Goal: Communication & Community: Answer question/provide support

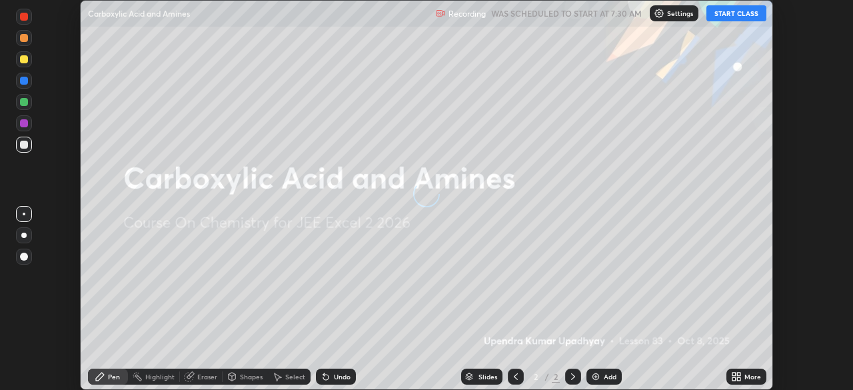
scroll to position [390, 853]
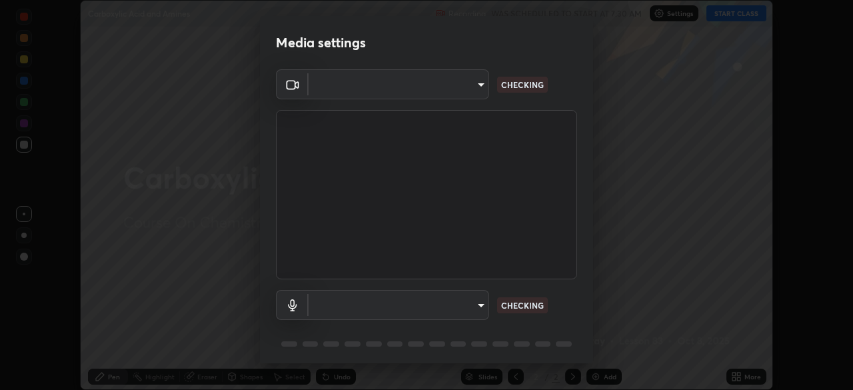
type input "d2a8d083fe92625c00d6f2d6251b1743eb4d001f6796ada4c2fe812c908969fc"
click at [440, 94] on body "Erase all Carboxylic Acid and Amines Recording WAS SCHEDULED TO START AT 7:30 A…" at bounding box center [426, 195] width 853 height 390
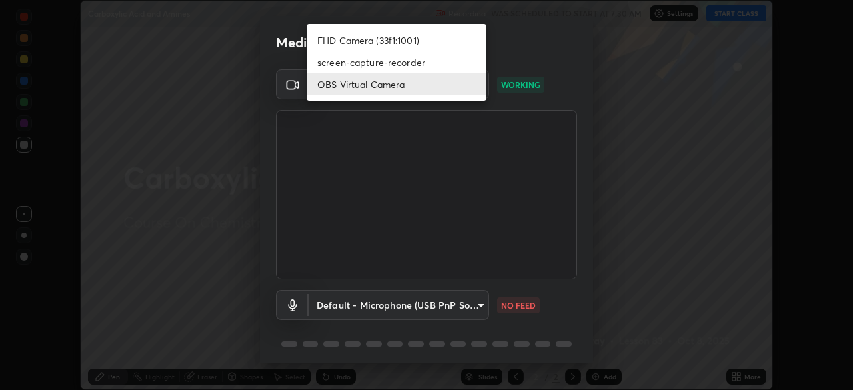
click at [461, 240] on div at bounding box center [426, 195] width 853 height 390
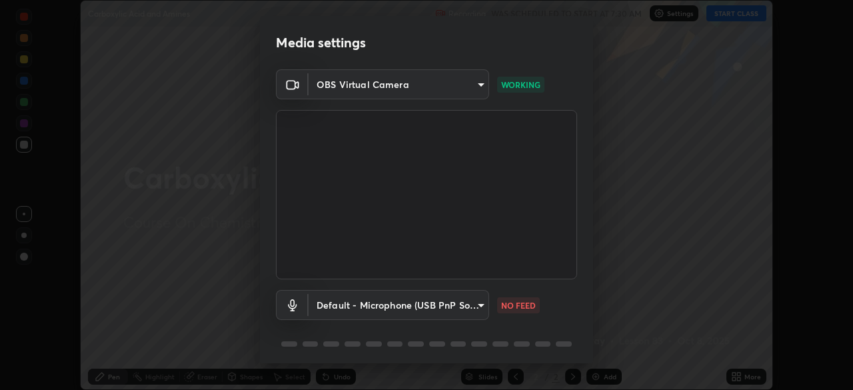
click at [463, 317] on body "Erase all Carboxylic Acid and Amines Recording WAS SCHEDULED TO START AT 7:30 A…" at bounding box center [426, 195] width 853 height 390
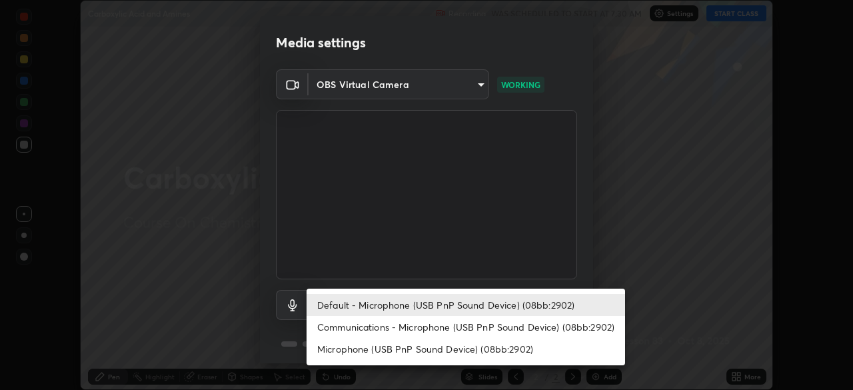
click at [408, 327] on li "Communications - Microphone (USB PnP Sound Device) (08bb:2902)" at bounding box center [466, 327] width 319 height 22
type input "communications"
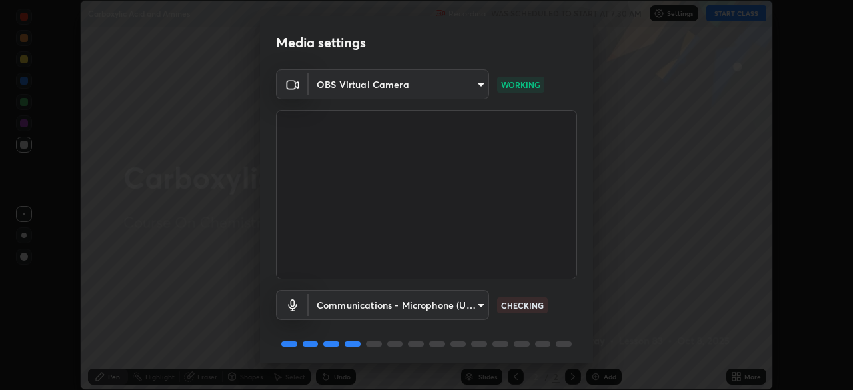
scroll to position [47, 0]
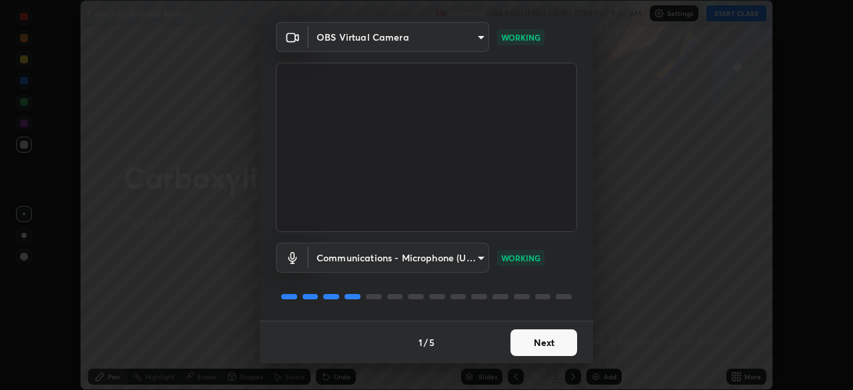
click at [542, 333] on button "Next" at bounding box center [544, 342] width 67 height 27
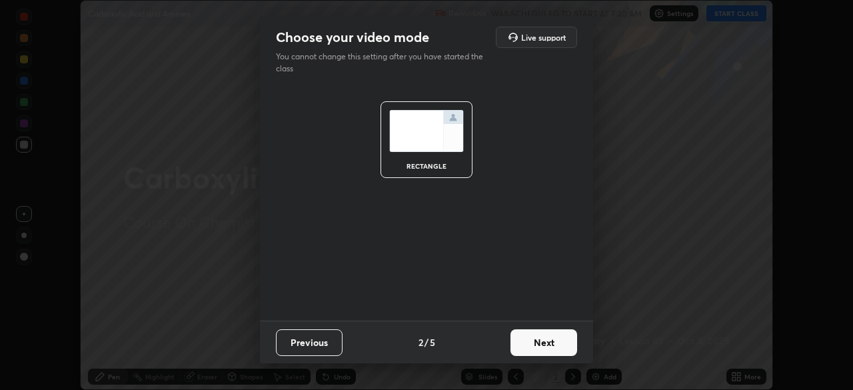
scroll to position [0, 0]
click at [542, 333] on button "Next" at bounding box center [544, 342] width 67 height 27
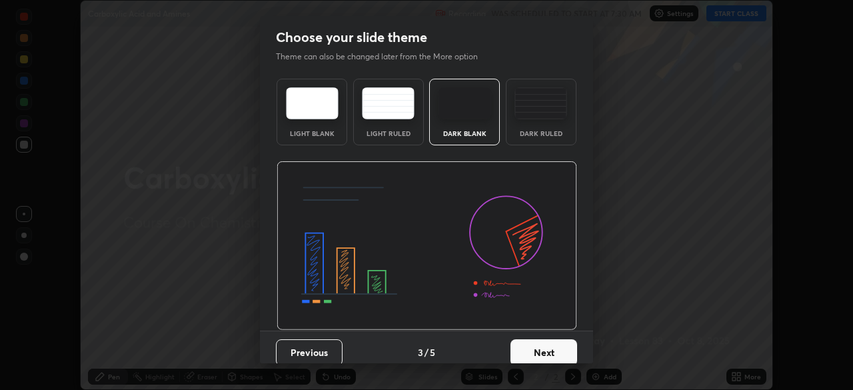
click at [542, 340] on button "Next" at bounding box center [544, 352] width 67 height 27
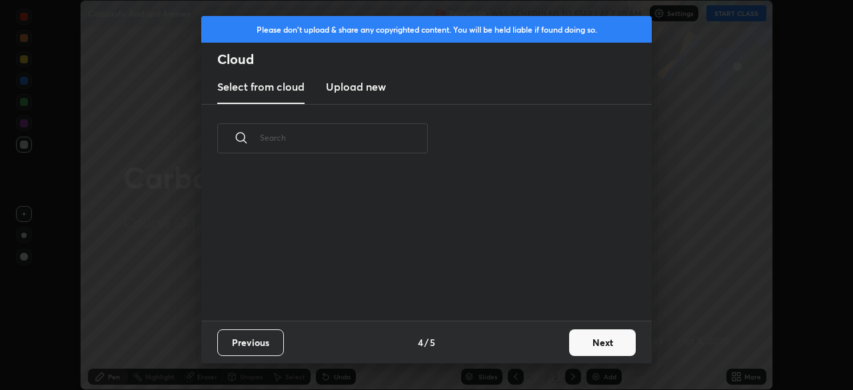
click at [589, 336] on button "Next" at bounding box center [602, 342] width 67 height 27
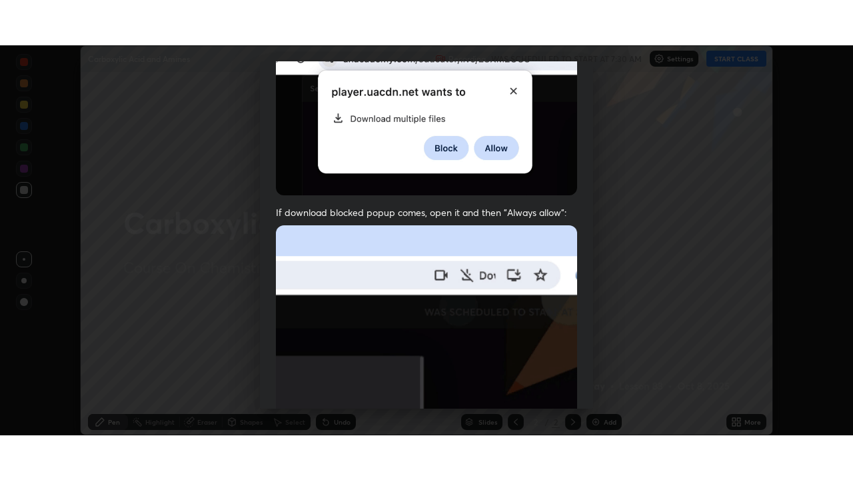
scroll to position [319, 0]
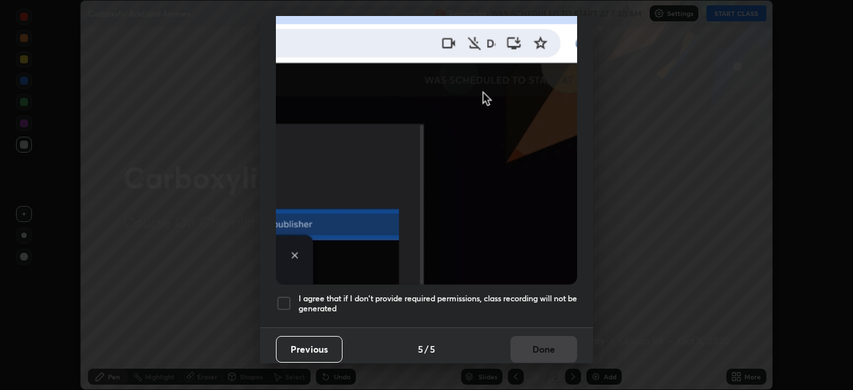
click at [282, 301] on div at bounding box center [284, 303] width 16 height 16
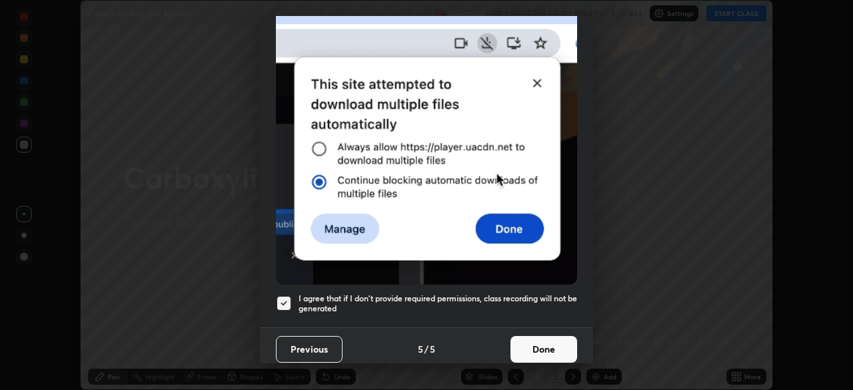
click at [548, 341] on button "Done" at bounding box center [544, 349] width 67 height 27
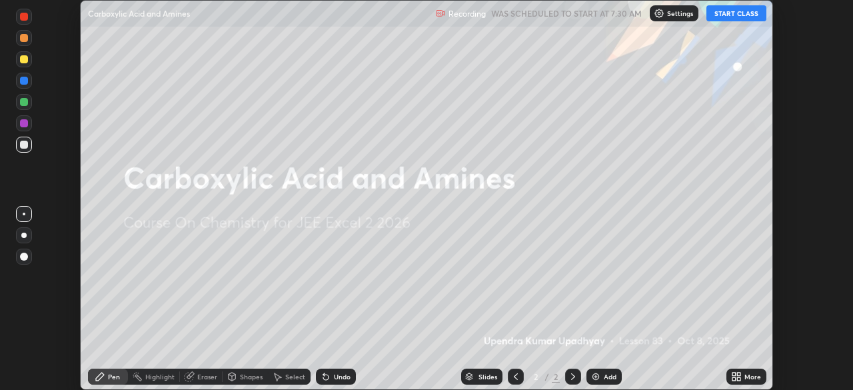
click at [725, 14] on button "START CLASS" at bounding box center [737, 13] width 60 height 16
click at [747, 373] on div "More" at bounding box center [753, 376] width 17 height 7
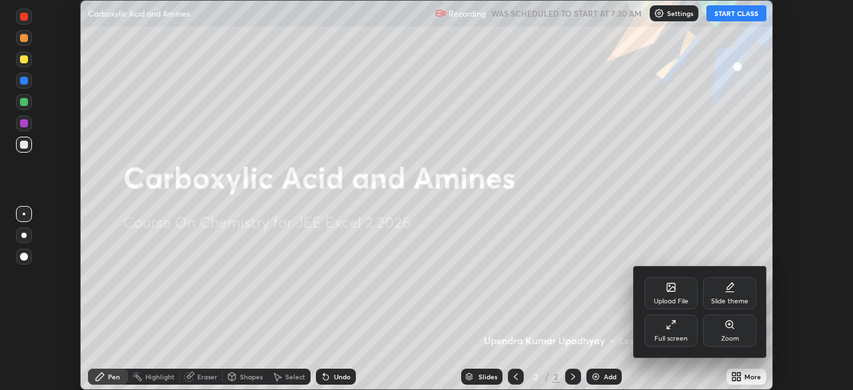
click at [679, 330] on div "Full screen" at bounding box center [671, 331] width 53 height 32
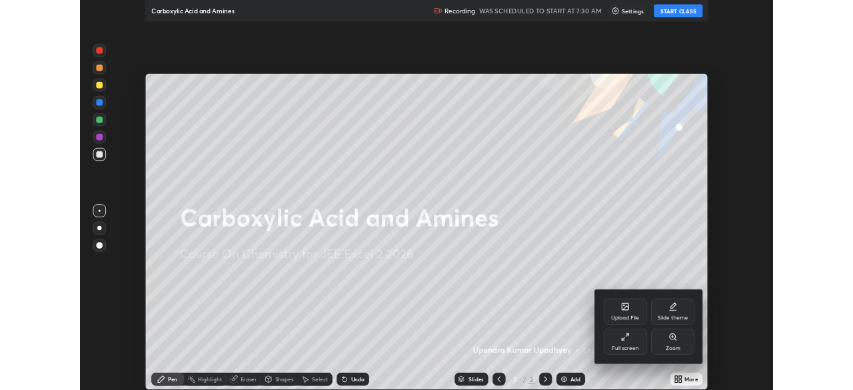
scroll to position [480, 853]
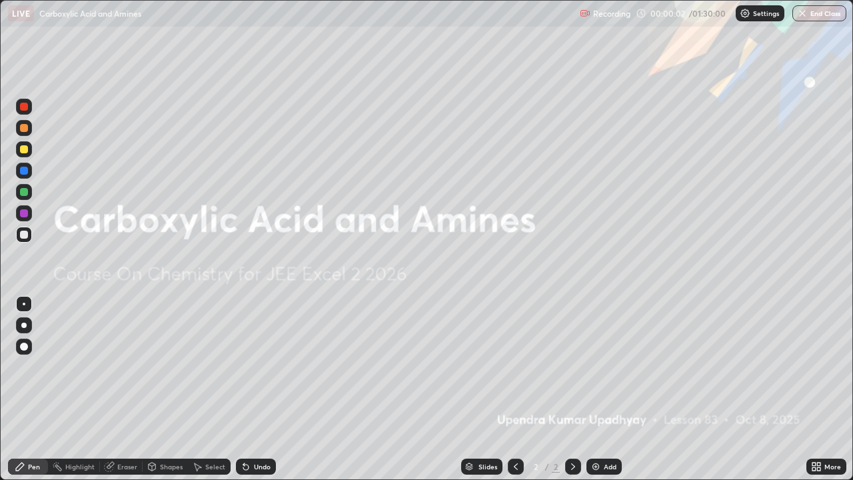
click at [751, 18] on div "Settings" at bounding box center [760, 13] width 49 height 16
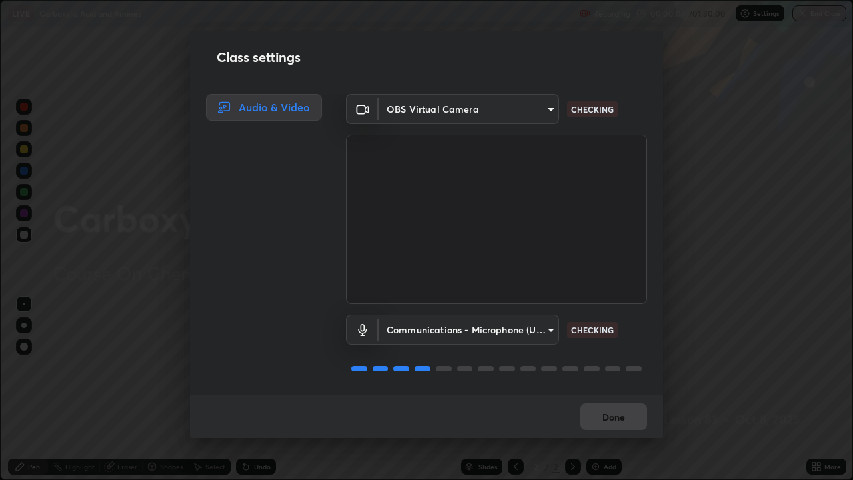
click at [729, 365] on div "Class settings Audio & Video OBS Virtual Camera d2a8d083fe92625c00d6f2d6251b174…" at bounding box center [426, 240] width 853 height 480
click at [618, 389] on button "Done" at bounding box center [614, 416] width 67 height 27
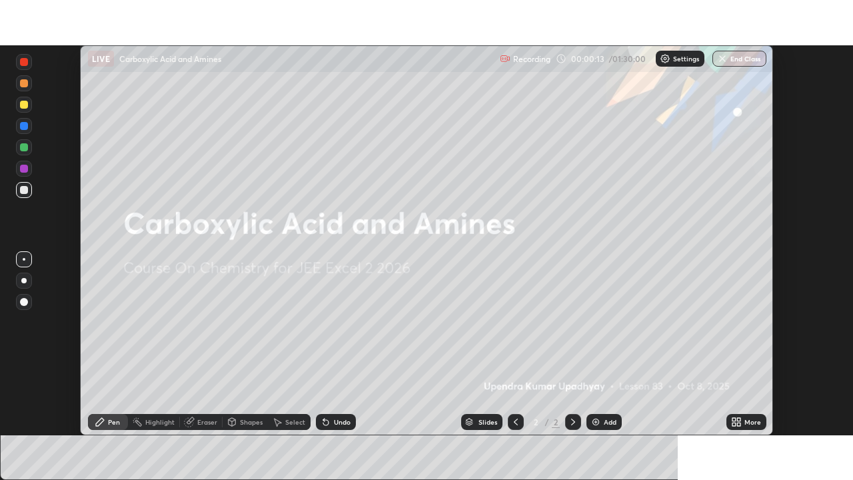
scroll to position [66265, 65802]
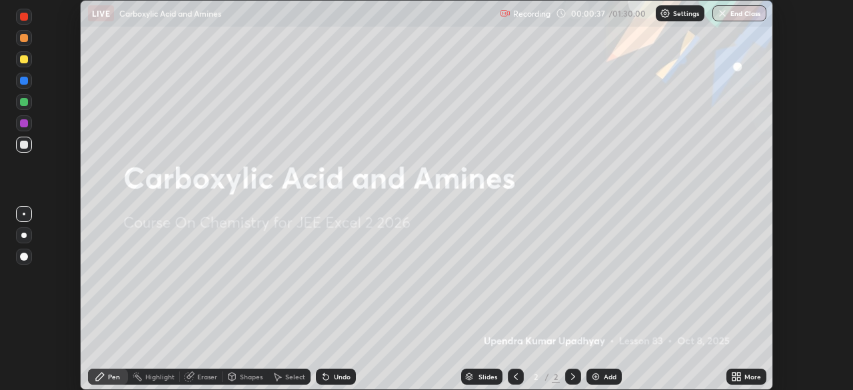
click at [739, 379] on icon at bounding box center [738, 378] width 3 height 3
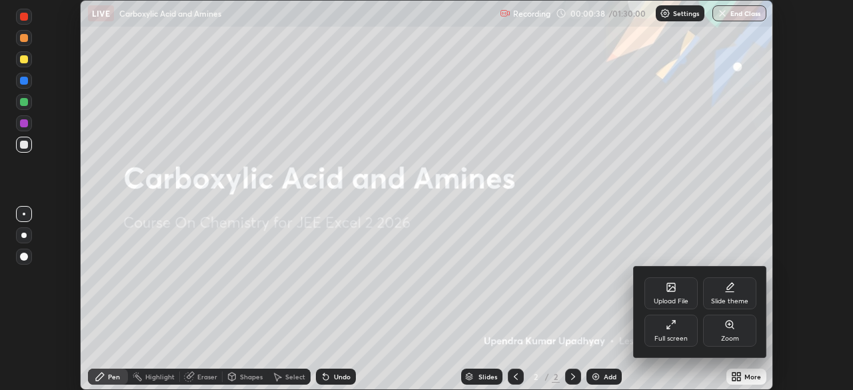
click at [679, 333] on div "Full screen" at bounding box center [671, 331] width 53 height 32
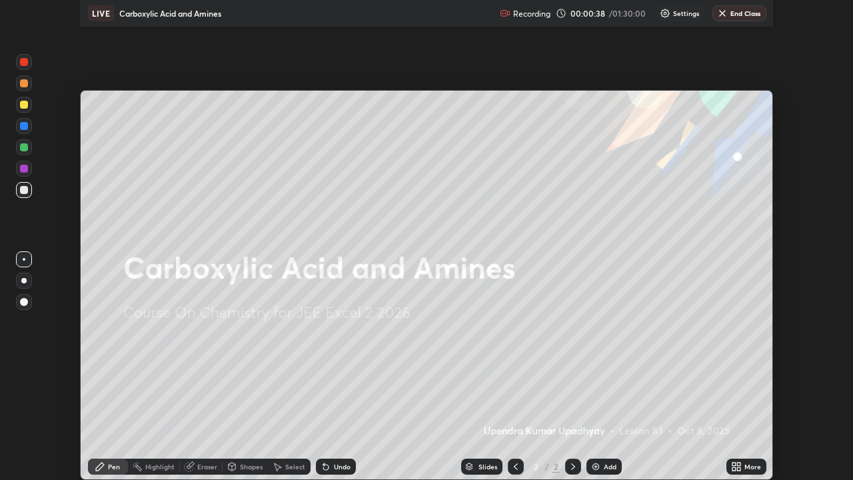
scroll to position [480, 853]
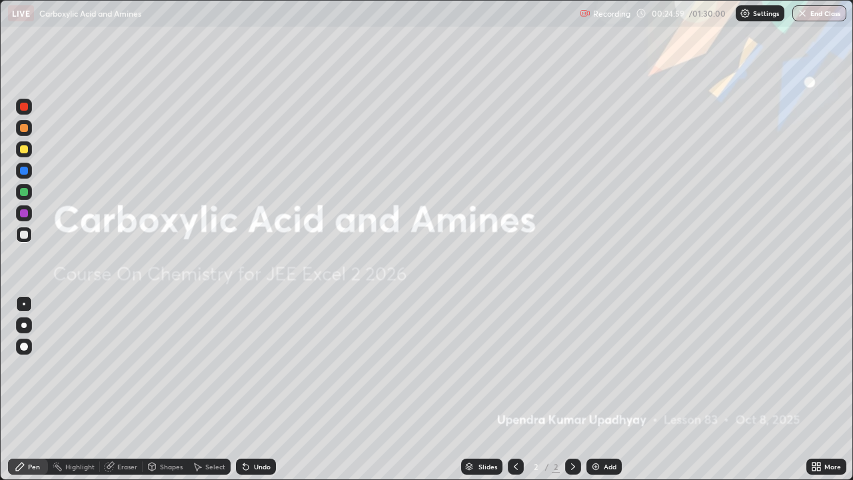
click at [601, 389] on div "Add" at bounding box center [604, 467] width 35 height 16
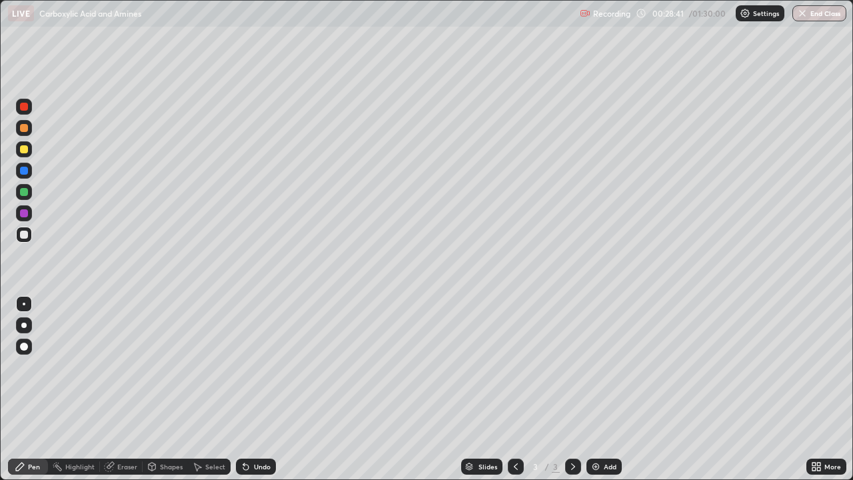
click at [605, 389] on div "Add" at bounding box center [610, 466] width 13 height 7
click at [23, 81] on div "Erase all" at bounding box center [24, 240] width 32 height 427
click at [521, 389] on div at bounding box center [516, 467] width 16 height 16
click at [572, 389] on icon at bounding box center [573, 466] width 11 height 11
click at [118, 389] on div "Eraser" at bounding box center [127, 466] width 20 height 7
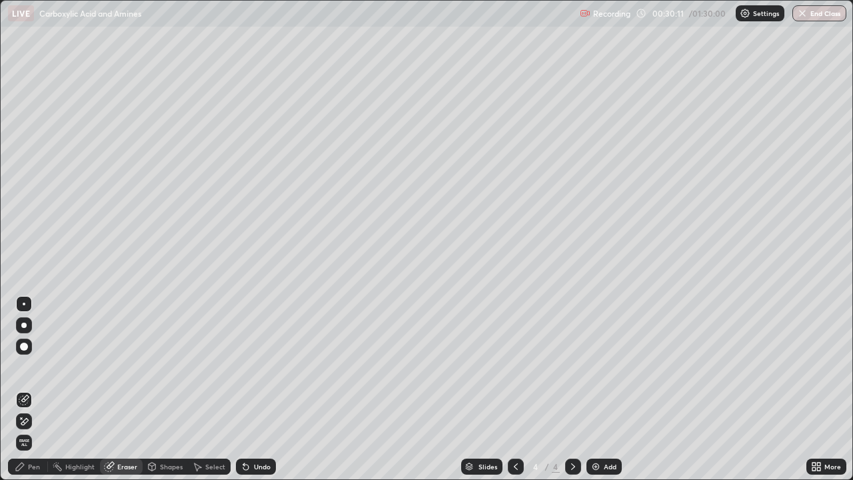
click at [38, 389] on div "Pen" at bounding box center [34, 466] width 12 height 7
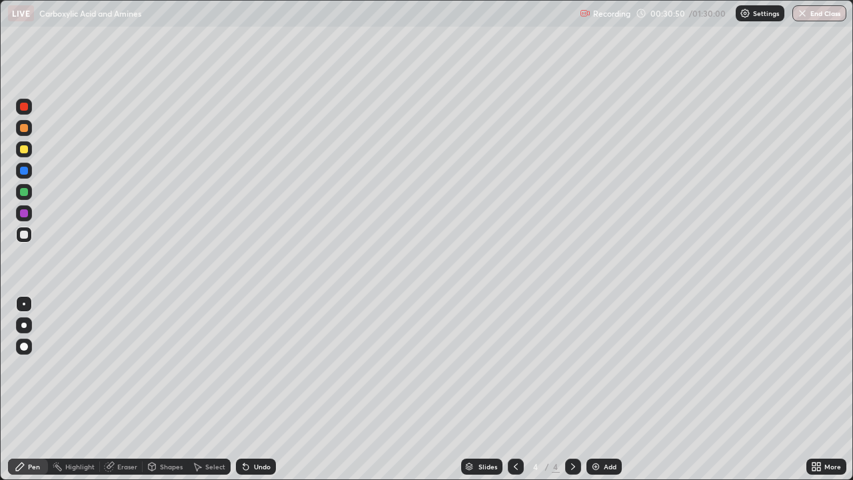
click at [114, 389] on div "Eraser" at bounding box center [121, 467] width 43 height 16
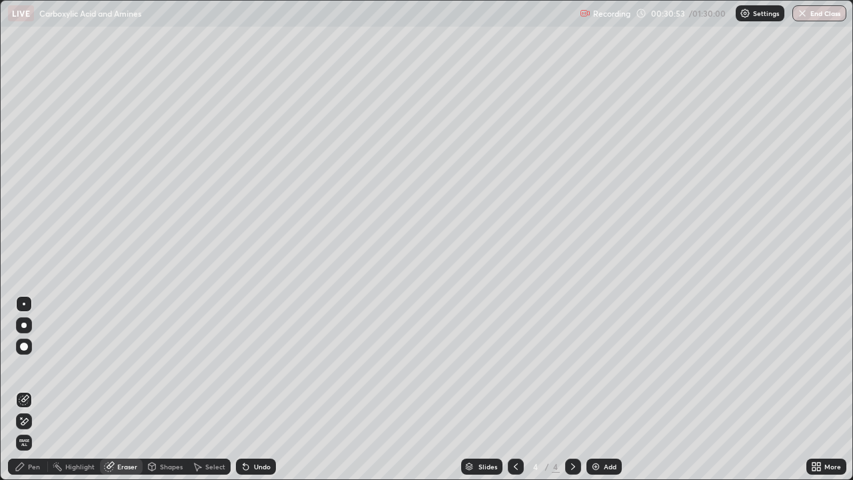
click at [27, 389] on div "Pen" at bounding box center [28, 467] width 40 height 16
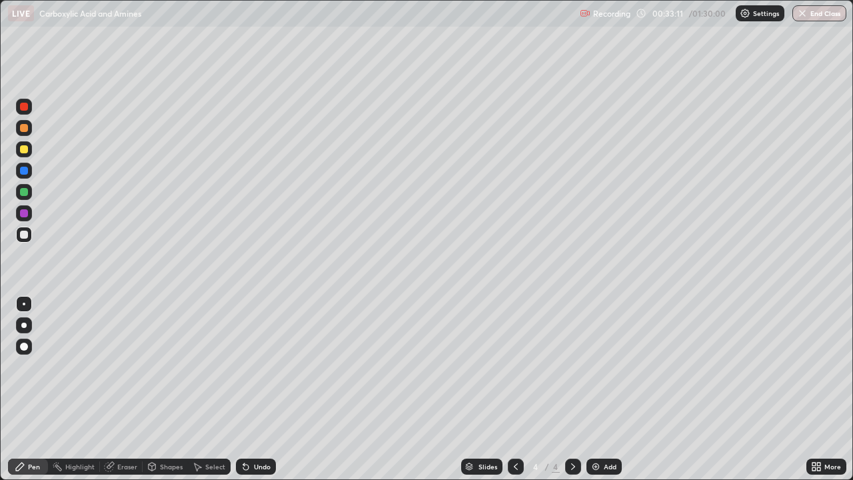
click at [604, 389] on div "Add" at bounding box center [610, 466] width 13 height 7
click at [251, 389] on div "Undo" at bounding box center [256, 467] width 40 height 16
click at [517, 389] on icon at bounding box center [516, 466] width 11 height 11
click at [573, 389] on div at bounding box center [573, 466] width 16 height 27
click at [598, 389] on img at bounding box center [596, 466] width 11 height 11
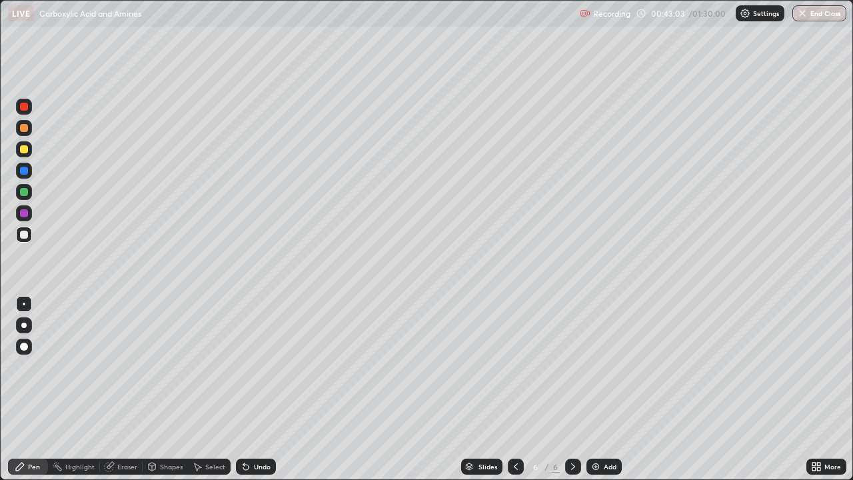
click at [602, 389] on div "Add" at bounding box center [604, 467] width 35 height 16
click at [26, 149] on div at bounding box center [24, 149] width 8 height 8
click at [31, 236] on div at bounding box center [24, 235] width 16 height 16
click at [26, 178] on div at bounding box center [24, 171] width 16 height 16
click at [26, 194] on div at bounding box center [24, 192] width 8 height 8
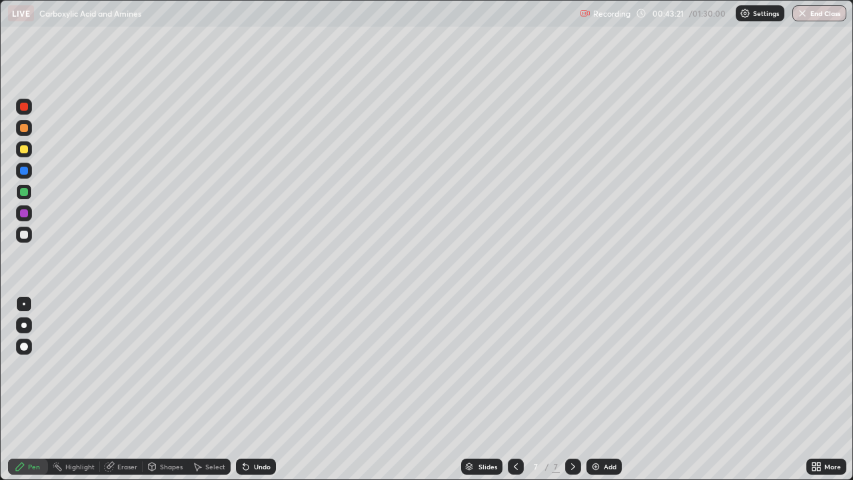
click at [25, 237] on div at bounding box center [24, 235] width 8 height 8
click at [263, 389] on div "Undo" at bounding box center [256, 467] width 40 height 16
click at [253, 389] on div "Undo" at bounding box center [256, 467] width 40 height 16
click at [117, 389] on div "Eraser" at bounding box center [121, 467] width 43 height 16
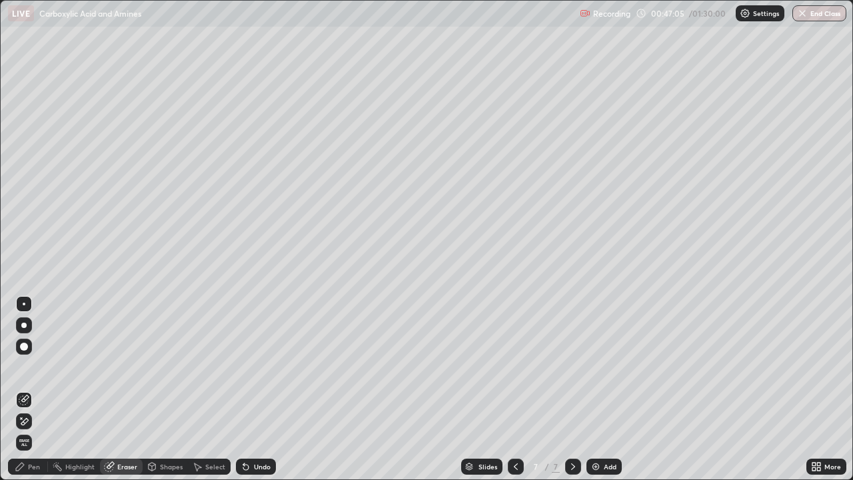
click at [24, 389] on icon at bounding box center [24, 421] width 11 height 11
click at [20, 389] on div "Pen" at bounding box center [28, 467] width 40 height 16
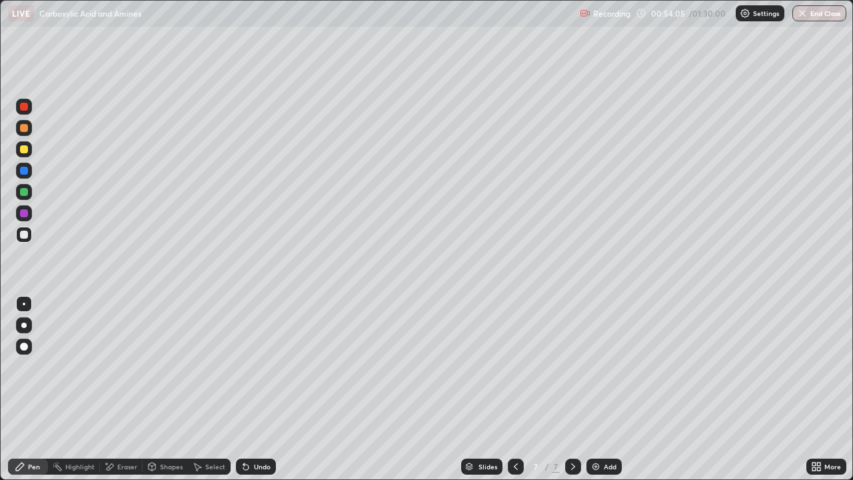
click at [601, 389] on div "Add" at bounding box center [604, 467] width 35 height 16
click at [25, 149] on div at bounding box center [24, 149] width 8 height 8
click at [23, 128] on div at bounding box center [24, 128] width 8 height 8
click at [25, 107] on div at bounding box center [24, 107] width 8 height 8
click at [25, 151] on div at bounding box center [24, 149] width 8 height 8
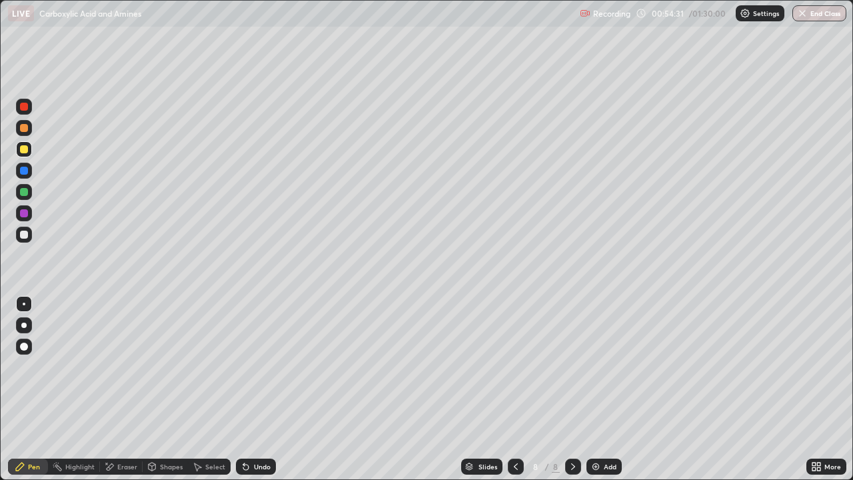
click at [25, 192] on div at bounding box center [24, 192] width 8 height 8
click at [24, 129] on div at bounding box center [24, 128] width 8 height 8
click at [24, 106] on div at bounding box center [24, 107] width 8 height 8
click at [24, 171] on div at bounding box center [24, 171] width 8 height 8
click at [152, 389] on icon at bounding box center [152, 468] width 0 height 5
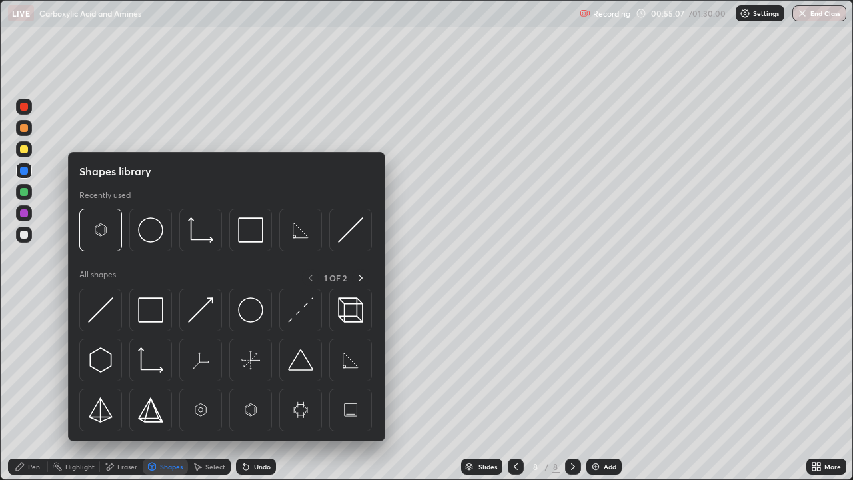
click at [121, 389] on div "Eraser" at bounding box center [121, 467] width 43 height 16
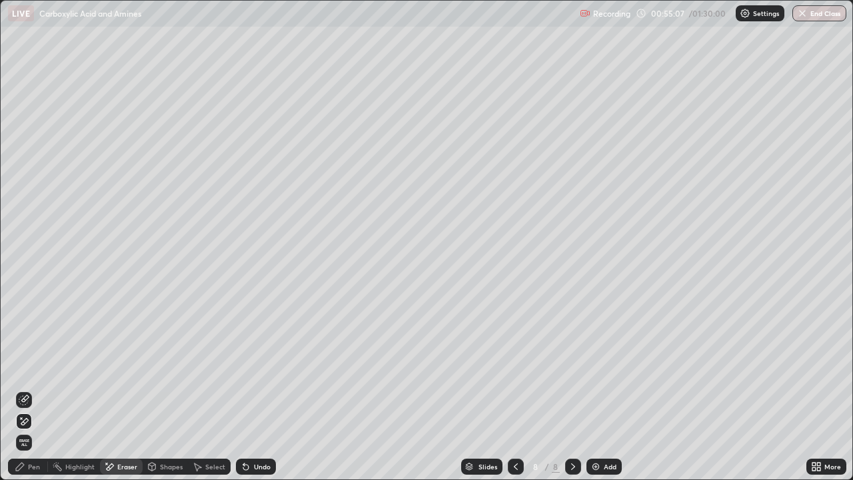
click at [115, 389] on div "Eraser" at bounding box center [121, 467] width 43 height 16
click at [24, 389] on span "Erase all" at bounding box center [24, 443] width 15 height 8
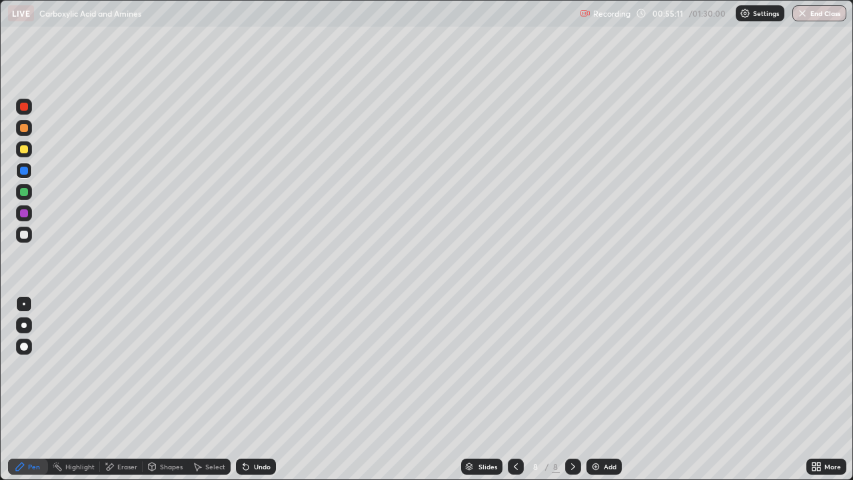
click at [243, 389] on icon at bounding box center [245, 467] width 5 height 5
click at [249, 389] on div "Undo" at bounding box center [256, 467] width 40 height 16
click at [250, 389] on div "Undo" at bounding box center [256, 467] width 40 height 16
click at [253, 389] on div "Undo" at bounding box center [256, 467] width 40 height 16
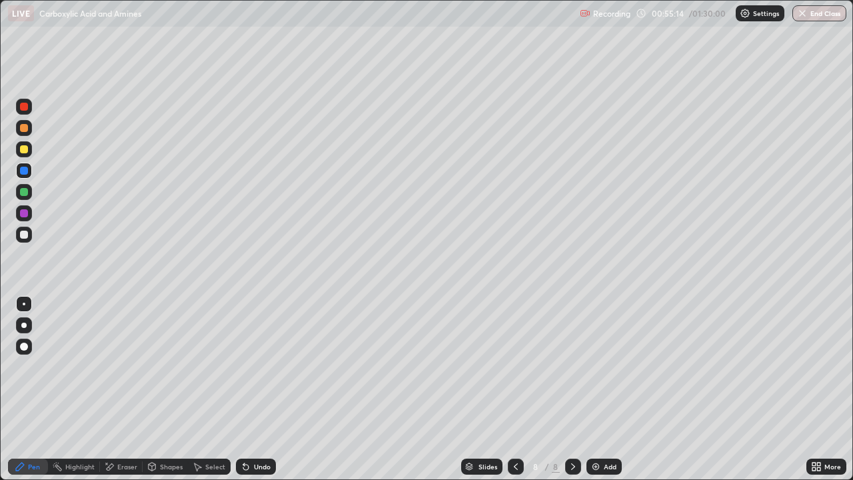
click at [253, 389] on div "Undo" at bounding box center [256, 467] width 40 height 16
click at [255, 389] on div "Undo" at bounding box center [256, 467] width 40 height 16
click at [256, 389] on div "Undo" at bounding box center [256, 467] width 40 height 16
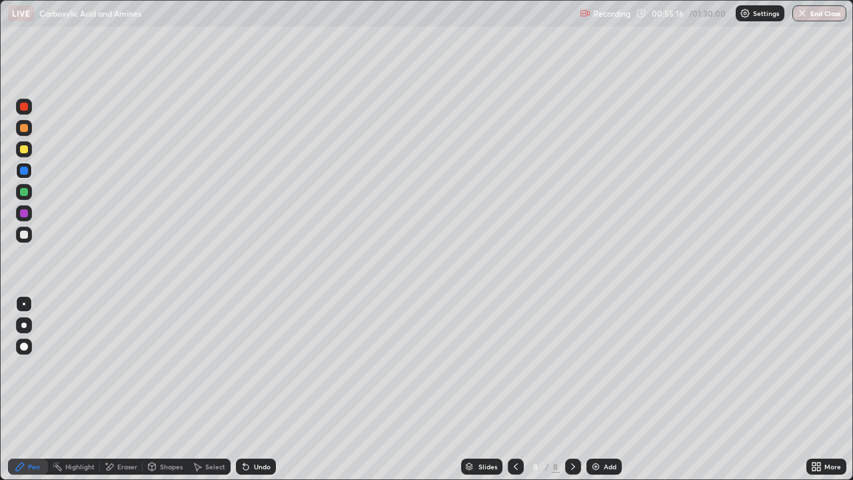
click at [21, 130] on div at bounding box center [24, 128] width 8 height 8
click at [25, 233] on div at bounding box center [24, 235] width 8 height 8
click at [31, 240] on div at bounding box center [24, 235] width 16 height 16
click at [27, 195] on div at bounding box center [24, 192] width 16 height 16
click at [25, 237] on div at bounding box center [24, 235] width 8 height 8
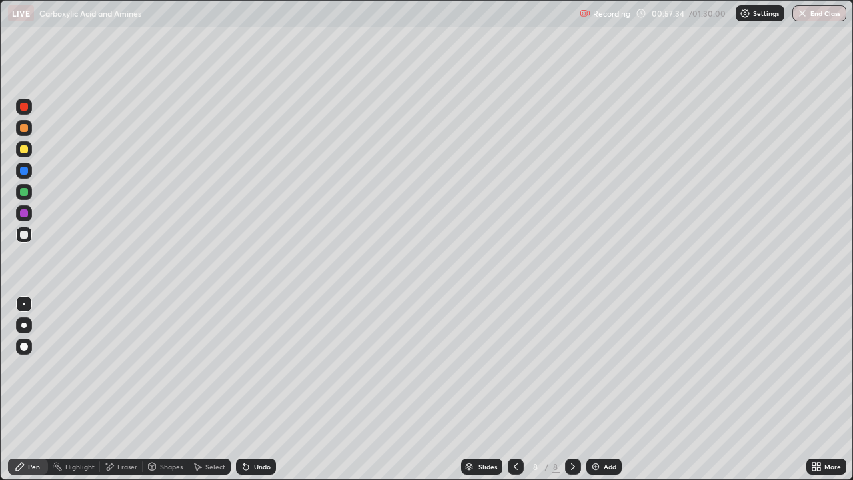
click at [254, 389] on div "Undo" at bounding box center [262, 466] width 17 height 7
click at [255, 389] on div "Undo" at bounding box center [262, 466] width 17 height 7
click at [257, 389] on div "Undo" at bounding box center [262, 466] width 17 height 7
click at [254, 389] on div "Undo" at bounding box center [262, 466] width 17 height 7
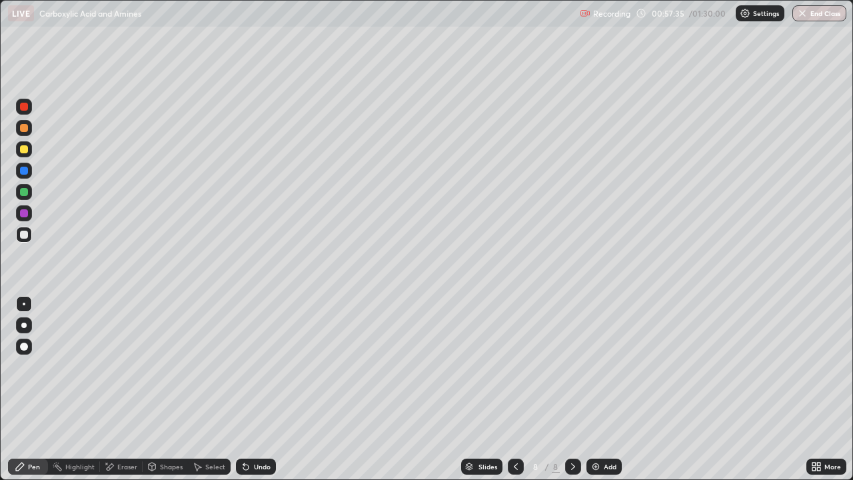
click at [255, 389] on div "Undo" at bounding box center [262, 466] width 17 height 7
click at [259, 389] on div "Undo" at bounding box center [256, 467] width 40 height 16
click at [259, 389] on div "Undo" at bounding box center [262, 466] width 17 height 7
click at [257, 389] on div "Undo" at bounding box center [256, 467] width 40 height 16
click at [591, 389] on img at bounding box center [596, 466] width 11 height 11
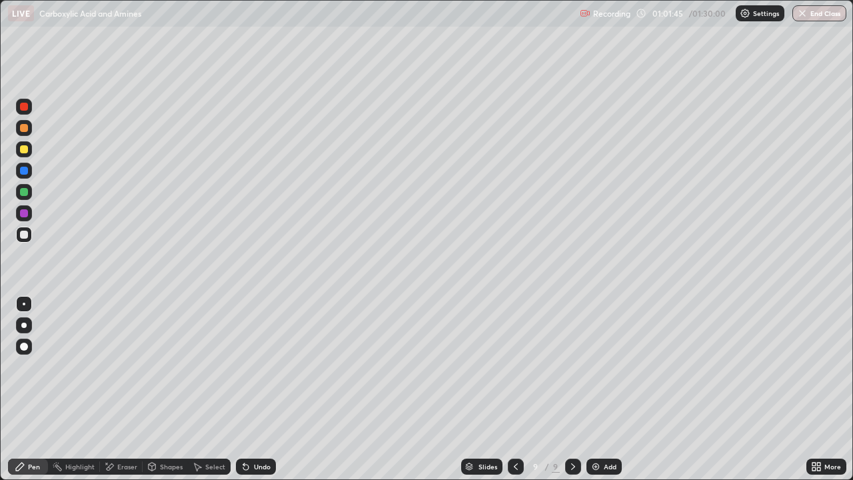
click at [265, 389] on div "Undo" at bounding box center [262, 466] width 17 height 7
click at [266, 389] on div "Undo" at bounding box center [262, 466] width 17 height 7
click at [602, 389] on div "Add" at bounding box center [604, 467] width 35 height 16
click at [25, 148] on div at bounding box center [24, 149] width 8 height 8
click at [24, 173] on div at bounding box center [24, 171] width 8 height 8
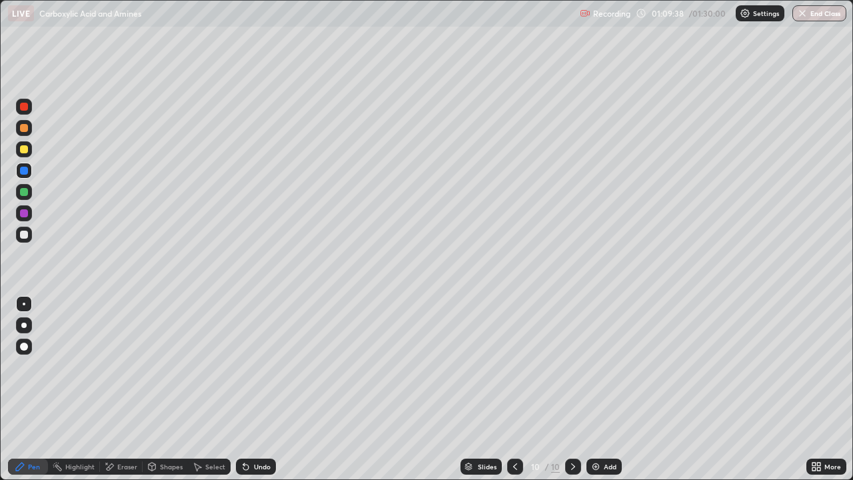
click at [23, 194] on div at bounding box center [24, 192] width 8 height 8
click at [605, 389] on div "Add" at bounding box center [610, 466] width 13 height 7
click at [25, 150] on div at bounding box center [24, 149] width 8 height 8
click at [30, 235] on div at bounding box center [24, 235] width 16 height 16
click at [261, 389] on div "Undo" at bounding box center [262, 466] width 17 height 7
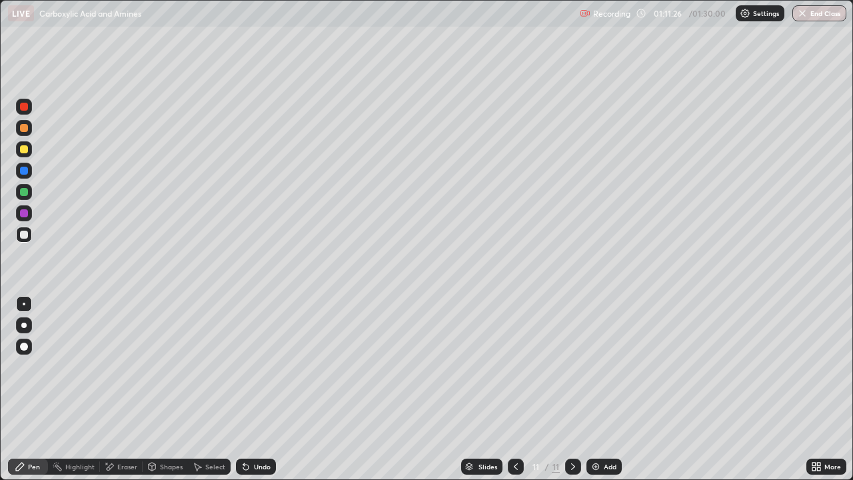
click at [255, 389] on div "Undo" at bounding box center [256, 467] width 40 height 16
click at [259, 389] on div "Undo" at bounding box center [262, 466] width 17 height 7
click at [260, 389] on div "Undo" at bounding box center [262, 466] width 17 height 7
click at [259, 389] on div "Undo" at bounding box center [262, 466] width 17 height 7
click at [257, 389] on div "Undo" at bounding box center [256, 467] width 40 height 16
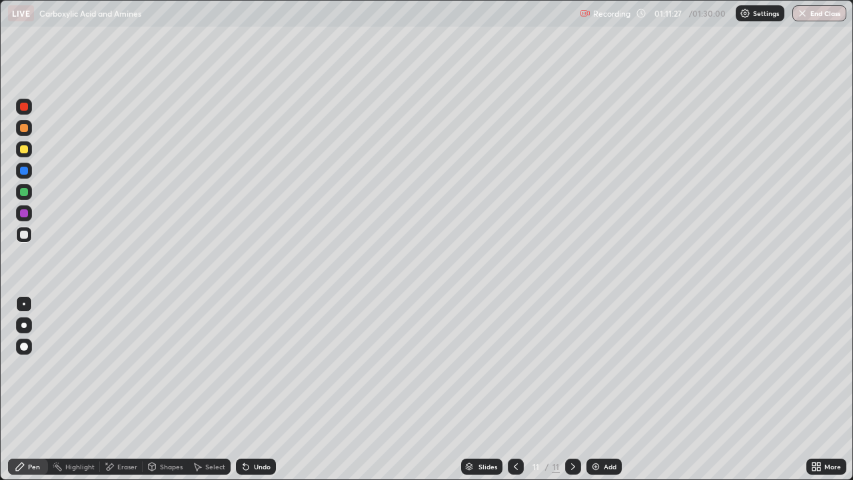
click at [258, 389] on div "Undo" at bounding box center [262, 466] width 17 height 7
click at [259, 389] on div "Undo" at bounding box center [262, 466] width 17 height 7
click at [262, 389] on div "Undo" at bounding box center [262, 466] width 17 height 7
click at [25, 199] on div at bounding box center [24, 192] width 16 height 16
click at [22, 148] on div at bounding box center [24, 149] width 8 height 8
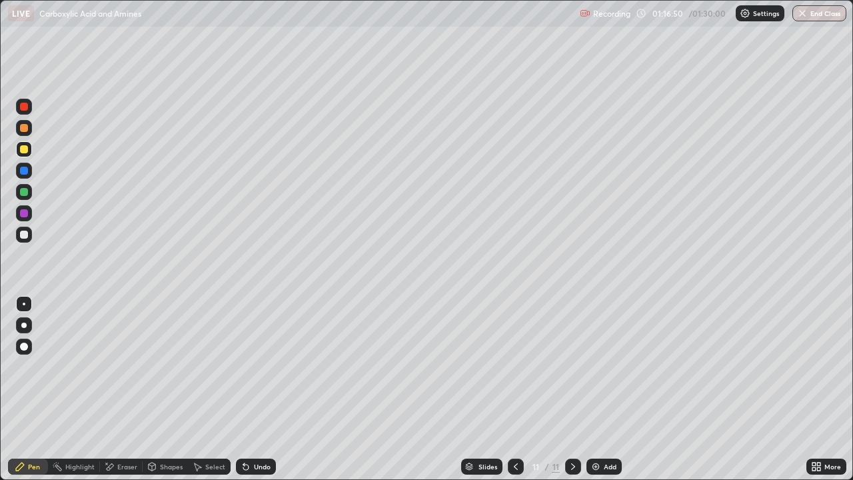
click at [599, 389] on div "Add" at bounding box center [604, 467] width 35 height 16
click at [251, 389] on div "Undo" at bounding box center [256, 467] width 40 height 16
click at [255, 389] on div "Undo" at bounding box center [262, 466] width 17 height 7
click at [261, 389] on div "Undo" at bounding box center [262, 466] width 17 height 7
click at [256, 389] on div "Undo" at bounding box center [256, 467] width 40 height 16
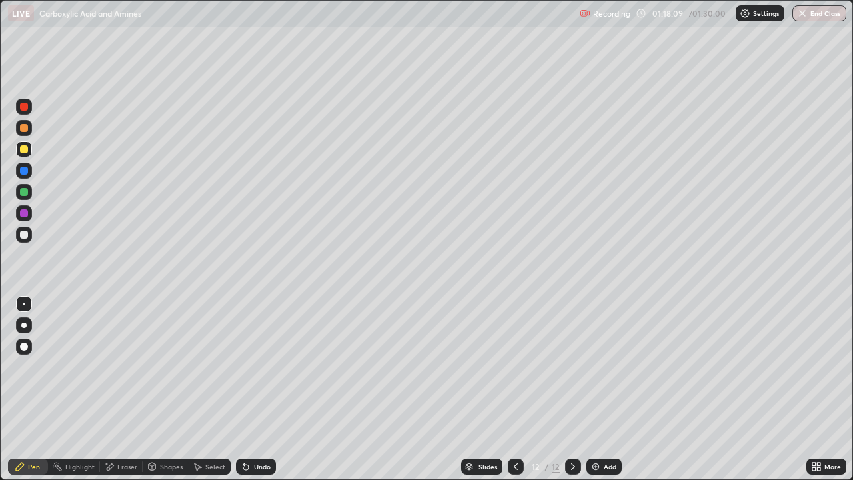
click at [259, 389] on div "Undo" at bounding box center [262, 466] width 17 height 7
click at [604, 389] on div "Add" at bounding box center [610, 466] width 13 height 7
click at [249, 389] on icon at bounding box center [246, 466] width 11 height 11
click at [251, 389] on div "Undo" at bounding box center [256, 467] width 40 height 16
click at [252, 389] on div "Undo" at bounding box center [256, 467] width 40 height 16
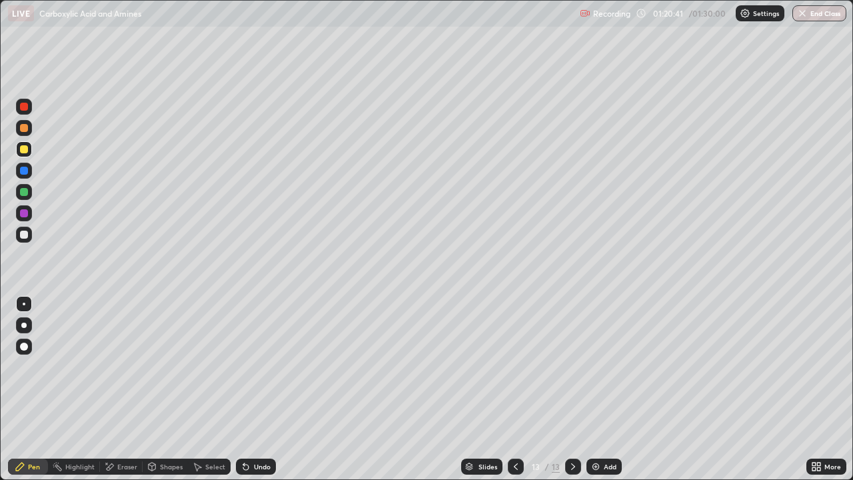
click at [248, 389] on icon at bounding box center [246, 466] width 11 height 11
click at [243, 389] on icon at bounding box center [243, 463] width 1 height 1
click at [245, 389] on icon at bounding box center [245, 467] width 5 height 5
click at [515, 389] on icon at bounding box center [516, 466] width 11 height 11
click at [572, 389] on icon at bounding box center [573, 466] width 11 height 11
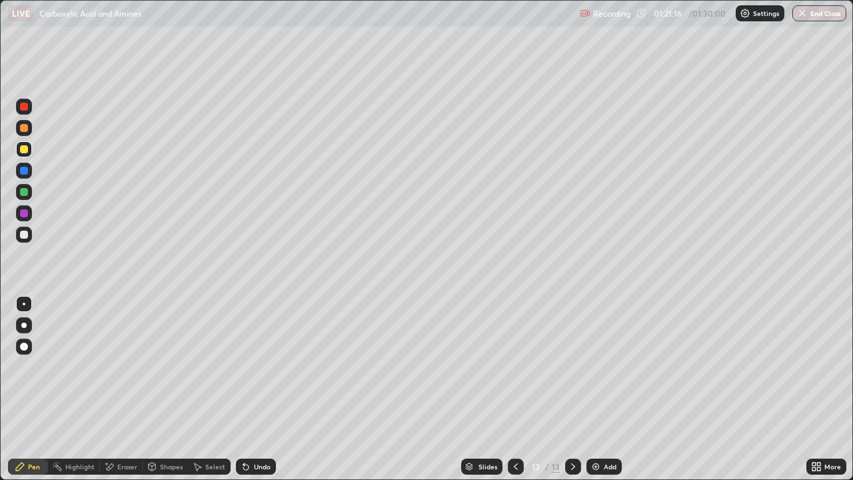
click at [248, 389] on icon at bounding box center [246, 466] width 11 height 11
click at [251, 389] on div "Undo" at bounding box center [256, 467] width 40 height 16
click at [604, 389] on div "Add" at bounding box center [610, 466] width 13 height 7
click at [25, 128] on div at bounding box center [24, 128] width 8 height 8
click at [258, 389] on div "Undo" at bounding box center [256, 467] width 40 height 16
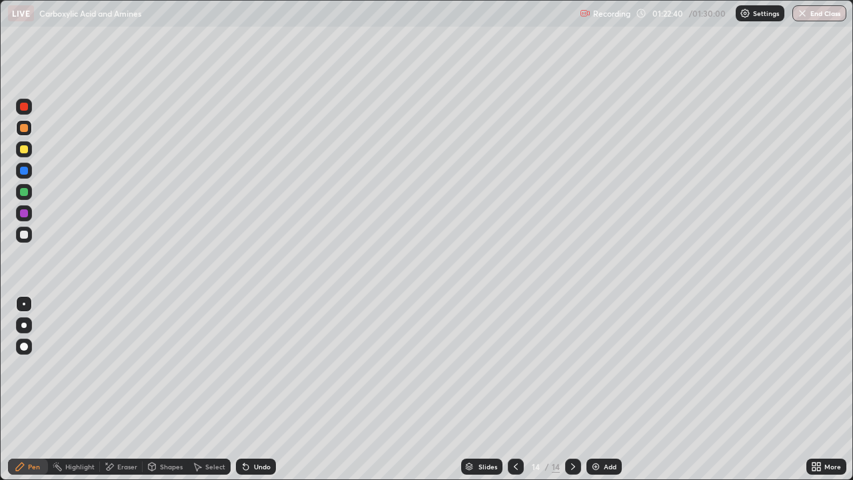
click at [25, 232] on div at bounding box center [24, 235] width 8 height 8
click at [260, 389] on div "Undo" at bounding box center [262, 466] width 17 height 7
click at [253, 389] on div "Undo" at bounding box center [256, 467] width 40 height 16
click at [604, 389] on div "Add" at bounding box center [610, 466] width 13 height 7
click at [27, 153] on div at bounding box center [24, 149] width 8 height 8
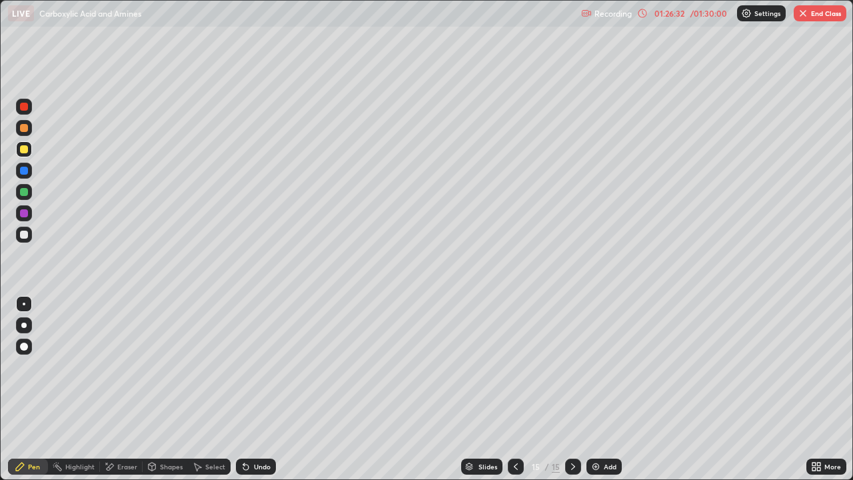
click at [255, 389] on div "Undo" at bounding box center [262, 466] width 17 height 7
click at [255, 389] on div "Undo" at bounding box center [256, 467] width 40 height 16
click at [25, 235] on div at bounding box center [24, 235] width 8 height 8
click at [29, 239] on div at bounding box center [24, 235] width 16 height 16
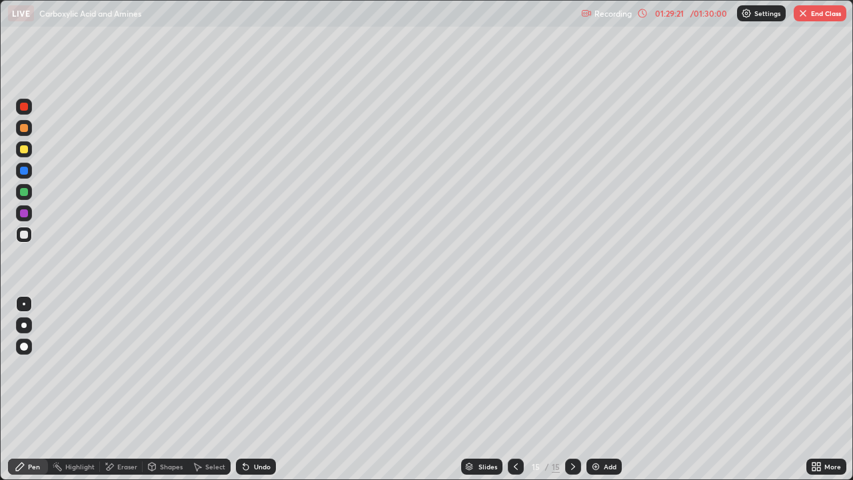
click at [607, 389] on div "Add" at bounding box center [604, 467] width 35 height 16
click at [27, 135] on div at bounding box center [24, 128] width 16 height 16
click at [25, 151] on div at bounding box center [24, 149] width 8 height 8
click at [249, 389] on icon at bounding box center [246, 466] width 11 height 11
click at [248, 389] on icon at bounding box center [246, 466] width 11 height 11
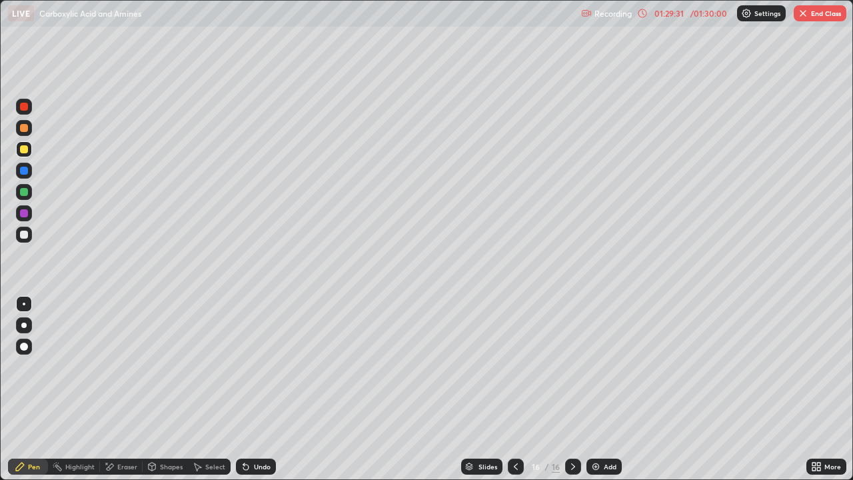
click at [250, 389] on div "Undo" at bounding box center [256, 467] width 40 height 16
click at [254, 389] on div "Undo" at bounding box center [262, 466] width 17 height 7
click at [253, 389] on div "Undo" at bounding box center [256, 467] width 40 height 16
click at [256, 389] on div "Undo" at bounding box center [256, 467] width 40 height 16
click at [257, 389] on div "Undo" at bounding box center [256, 467] width 40 height 16
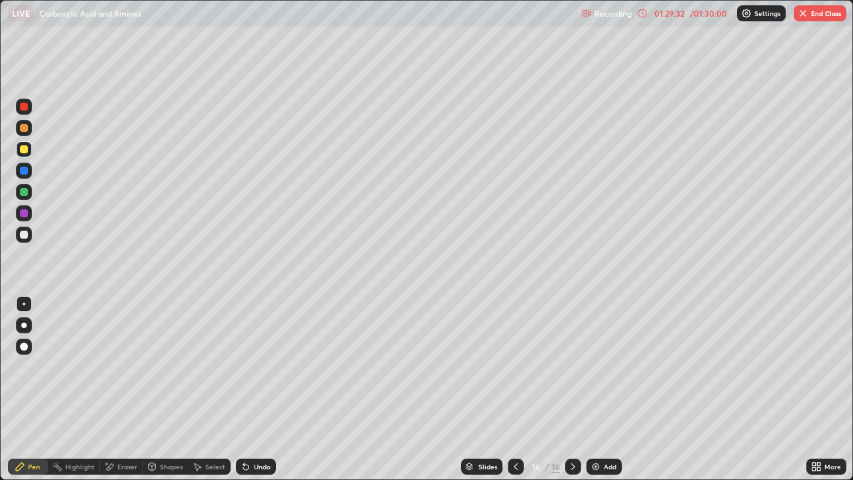
click at [256, 389] on div "Undo" at bounding box center [256, 467] width 40 height 16
click at [25, 165] on div at bounding box center [24, 171] width 16 height 16
click at [23, 195] on div at bounding box center [24, 192] width 8 height 8
click at [25, 235] on div at bounding box center [24, 235] width 8 height 8
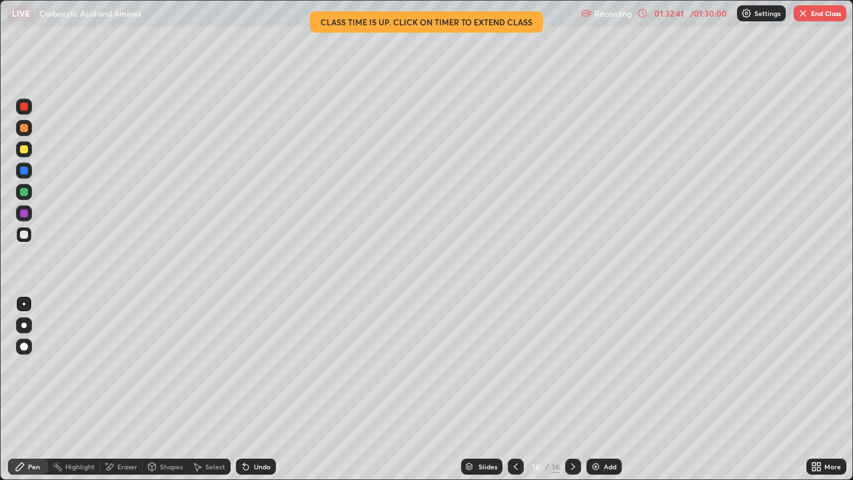
click at [594, 389] on img at bounding box center [596, 466] width 11 height 11
click at [27, 194] on div at bounding box center [24, 192] width 8 height 8
click at [27, 236] on div at bounding box center [24, 235] width 8 height 8
click at [266, 389] on div "Undo" at bounding box center [262, 466] width 17 height 7
click at [262, 389] on div "Undo" at bounding box center [262, 466] width 17 height 7
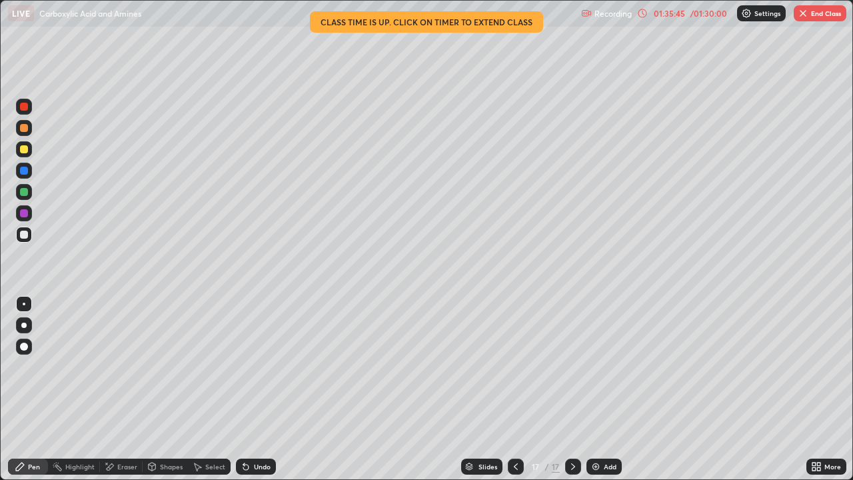
click at [605, 389] on div "Add" at bounding box center [604, 467] width 35 height 16
click at [25, 235] on div at bounding box center [24, 235] width 8 height 8
click at [29, 188] on div at bounding box center [24, 192] width 16 height 16
click at [602, 389] on div "Add" at bounding box center [604, 467] width 35 height 16
click at [27, 146] on div at bounding box center [24, 149] width 8 height 8
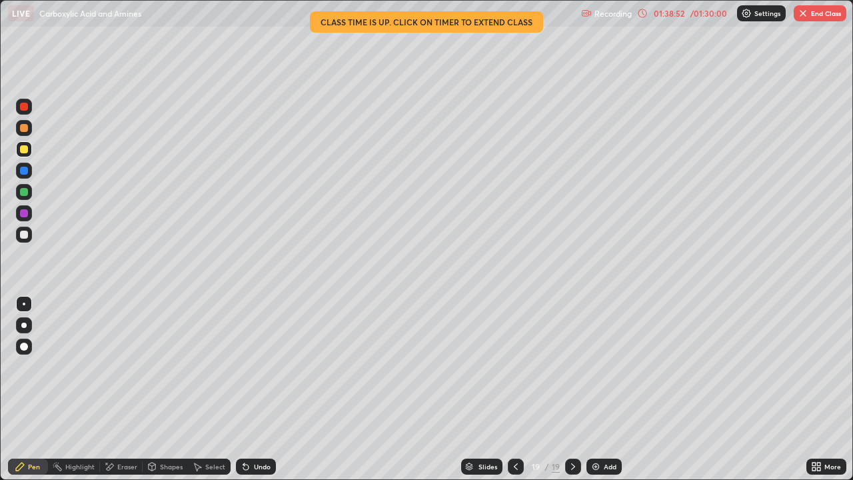
click at [25, 189] on div at bounding box center [24, 192] width 8 height 8
click at [245, 389] on div "Undo" at bounding box center [256, 467] width 40 height 16
click at [252, 389] on div "Undo" at bounding box center [256, 467] width 40 height 16
click at [124, 389] on div "Eraser" at bounding box center [127, 466] width 20 height 7
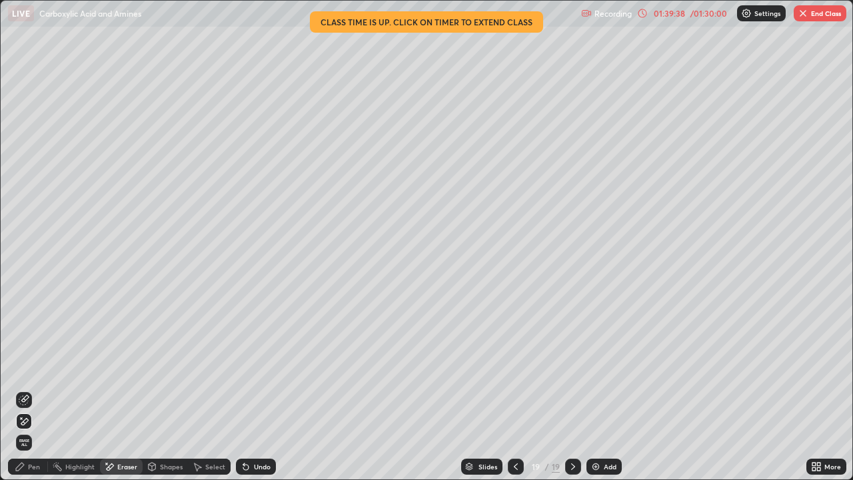
click at [23, 389] on icon at bounding box center [20, 467] width 8 height 8
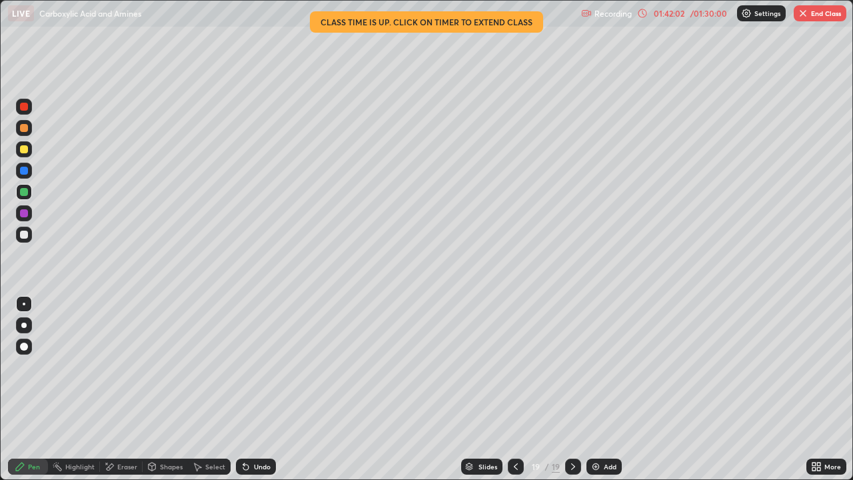
click at [27, 217] on div at bounding box center [24, 213] width 16 height 16
click at [252, 389] on div "Undo" at bounding box center [256, 467] width 40 height 16
click at [123, 389] on div "Eraser" at bounding box center [127, 466] width 20 height 7
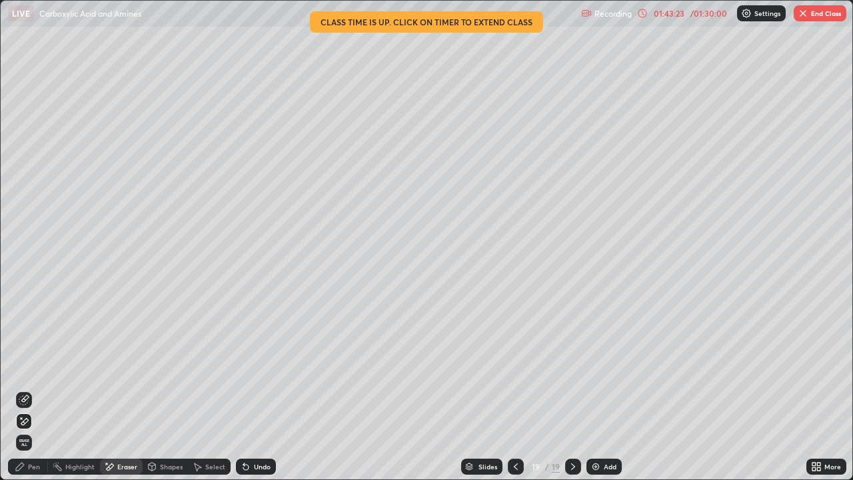
click at [32, 389] on div "Pen" at bounding box center [28, 467] width 40 height 16
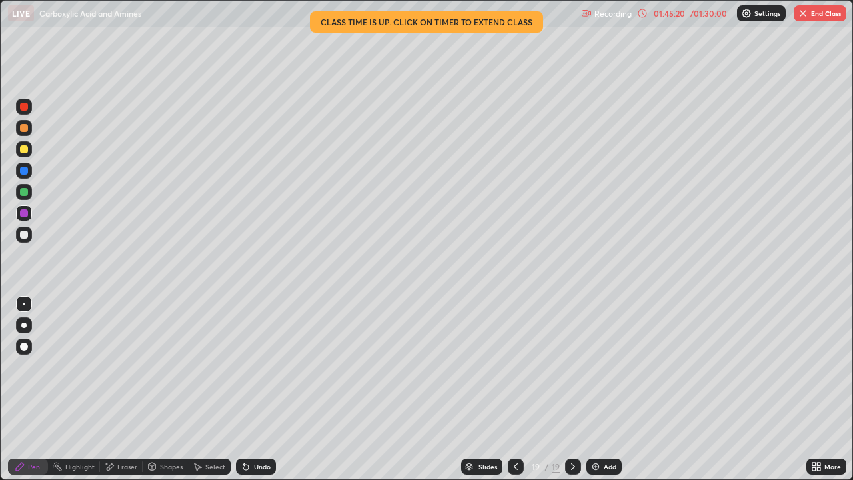
click at [597, 389] on img at bounding box center [596, 466] width 11 height 11
click at [25, 148] on div at bounding box center [24, 149] width 8 height 8
click at [608, 389] on div "Add" at bounding box center [604, 467] width 35 height 16
click at [599, 389] on img at bounding box center [596, 466] width 11 height 11
click at [25, 235] on div at bounding box center [24, 235] width 8 height 8
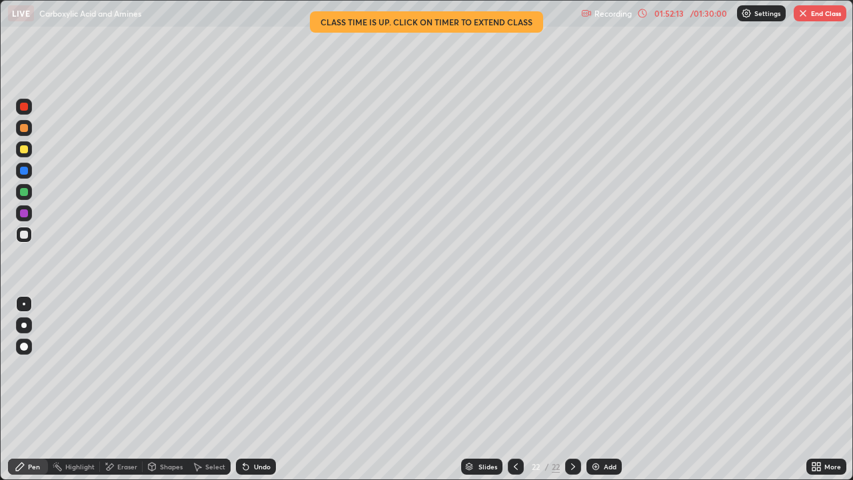
click at [604, 389] on div "Add" at bounding box center [604, 467] width 35 height 16
click at [24, 150] on div at bounding box center [24, 149] width 8 height 8
click at [605, 389] on div "Add" at bounding box center [610, 466] width 13 height 7
click at [21, 193] on div at bounding box center [24, 192] width 8 height 8
click at [24, 169] on div at bounding box center [24, 171] width 8 height 8
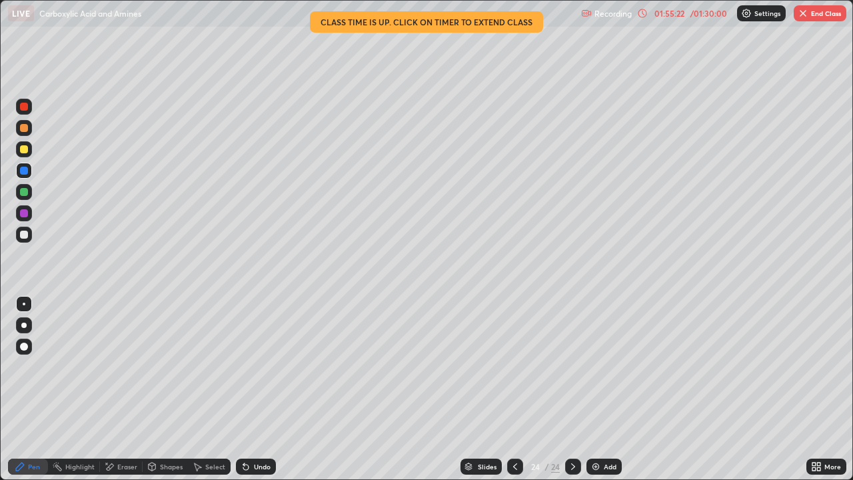
click at [24, 148] on div at bounding box center [24, 149] width 8 height 8
click at [21, 103] on div at bounding box center [24, 107] width 8 height 8
click at [691, 16] on div "/ 01:30:00" at bounding box center [708, 13] width 41 height 8
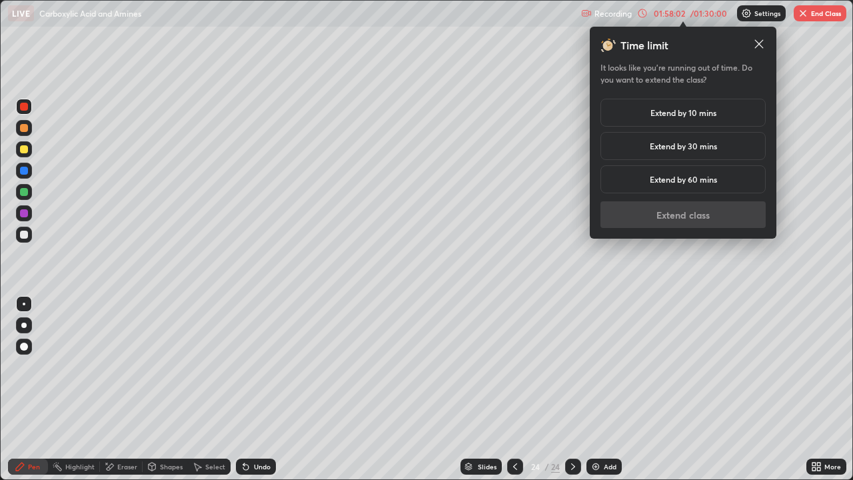
click at [711, 147] on h5 "Extend by 30 mins" at bounding box center [683, 146] width 67 height 12
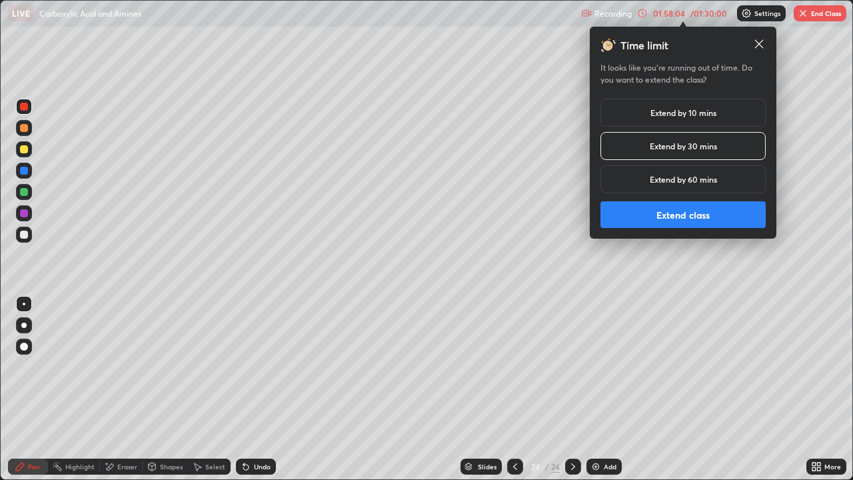
click at [713, 213] on button "Extend class" at bounding box center [683, 214] width 165 height 27
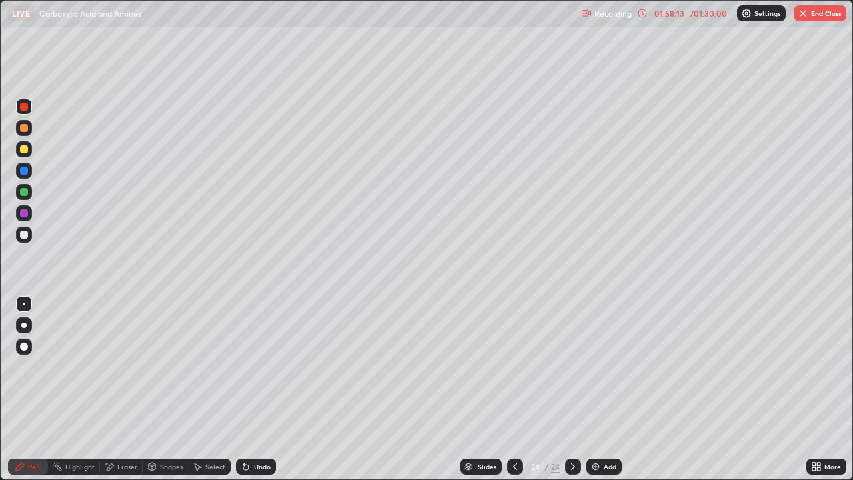
click at [807, 19] on button "End Class" at bounding box center [820, 13] width 53 height 16
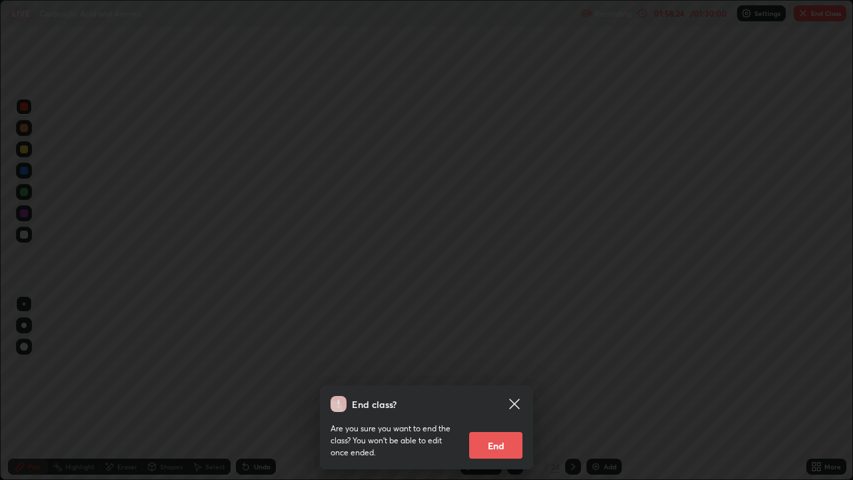
click at [646, 243] on div "End class? Are you sure you want to end the class? You won’t be able to edit on…" at bounding box center [426, 240] width 853 height 480
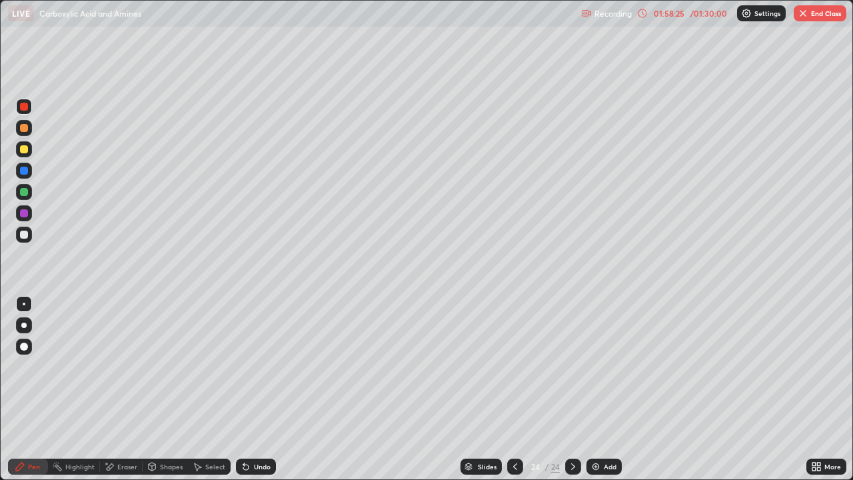
click at [698, 11] on div "/ 01:30:00" at bounding box center [708, 13] width 41 height 8
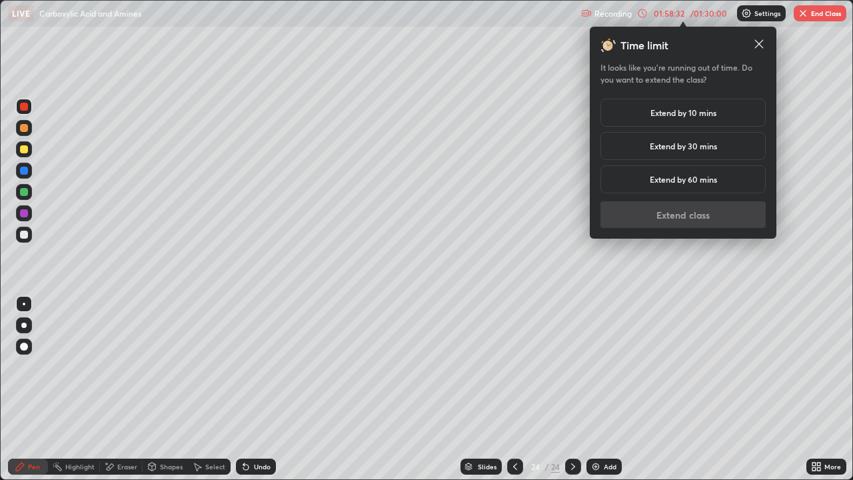
click at [708, 147] on h5 "Extend by 30 mins" at bounding box center [683, 146] width 67 height 12
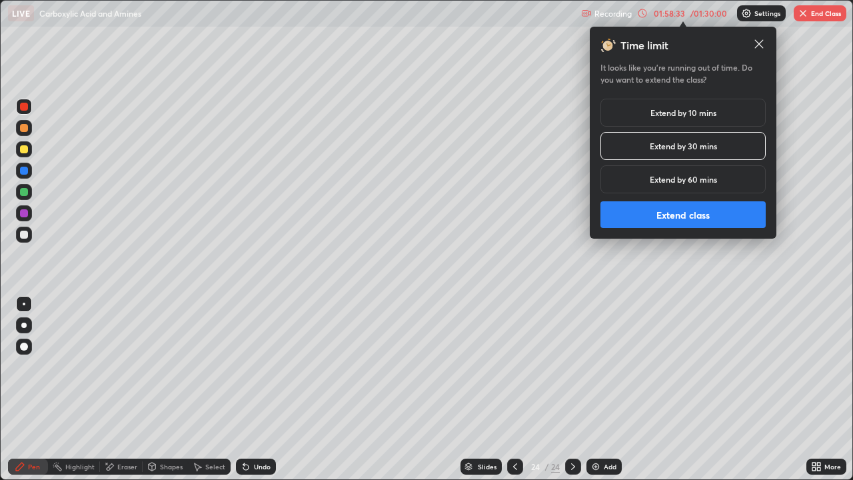
click at [707, 215] on button "Extend class" at bounding box center [683, 214] width 165 height 27
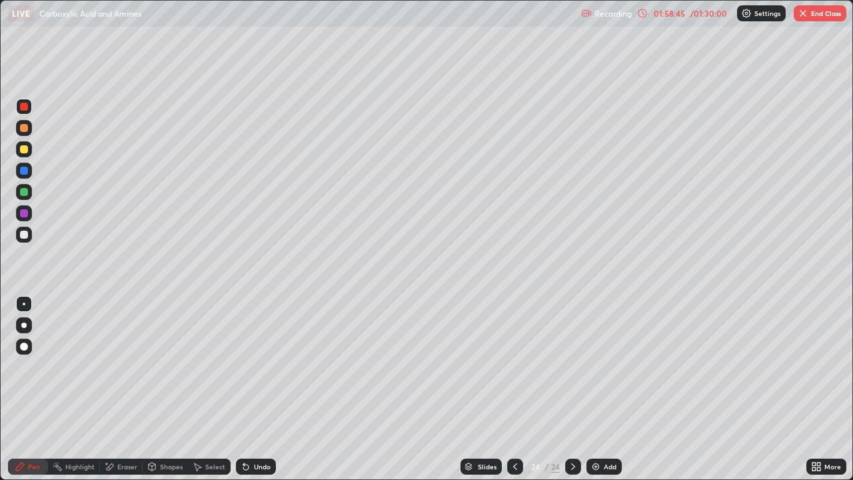
click at [810, 12] on button "End Class" at bounding box center [820, 13] width 53 height 16
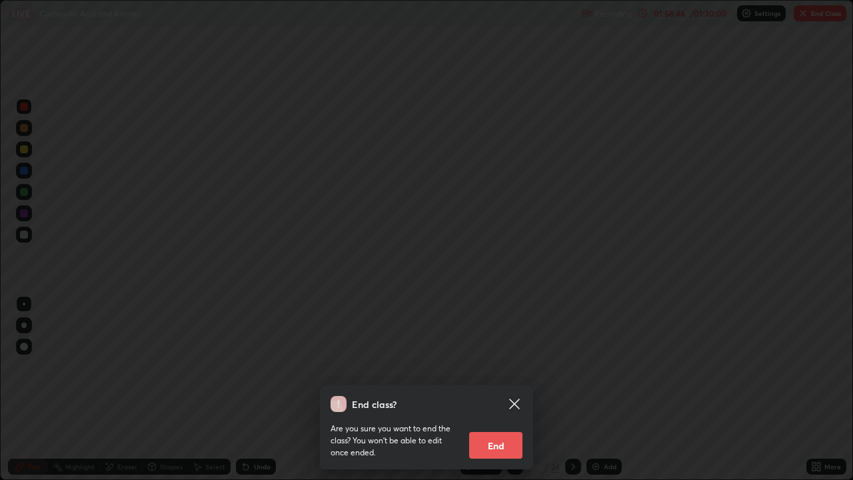
click at [499, 389] on button "End" at bounding box center [495, 445] width 53 height 27
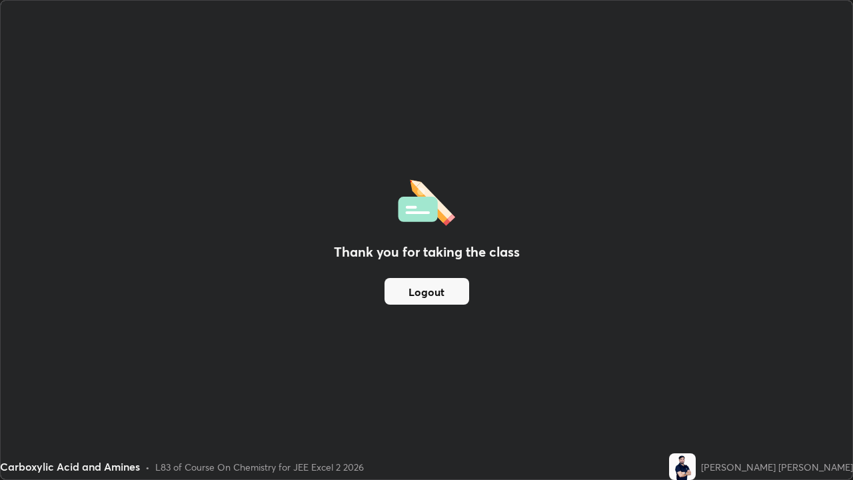
click at [435, 287] on button "Logout" at bounding box center [427, 291] width 85 height 27
